Goal: Check status: Check status

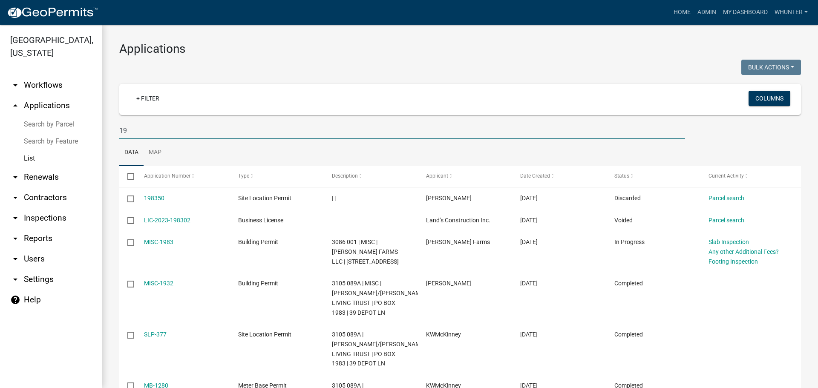
type input "1"
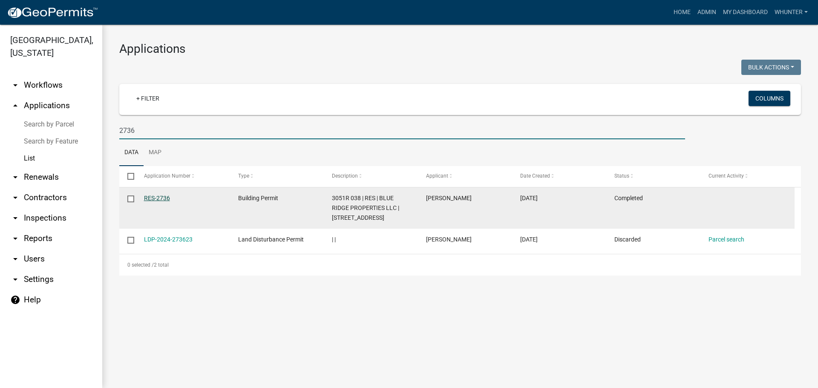
type input "2736"
click at [156, 198] on link "RES-2736" at bounding box center [157, 198] width 26 height 7
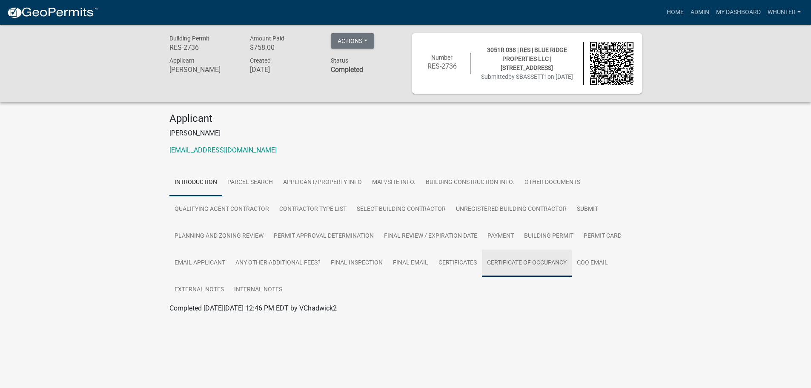
click at [556, 267] on link "Certificate of Occupancy" at bounding box center [527, 263] width 90 height 27
click at [198, 321] on link "Certificate of Occupancy" at bounding box center [207, 318] width 74 height 8
click at [690, 13] on link "Admin" at bounding box center [700, 12] width 26 height 16
